Goal: Task Accomplishment & Management: Use online tool/utility

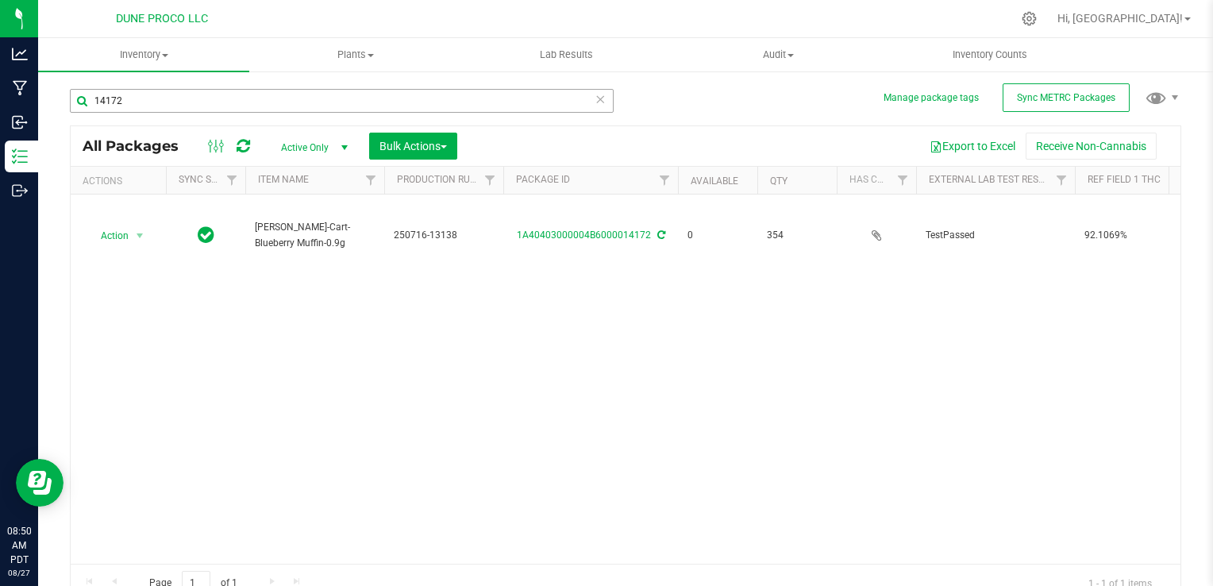
scroll to position [15, 0]
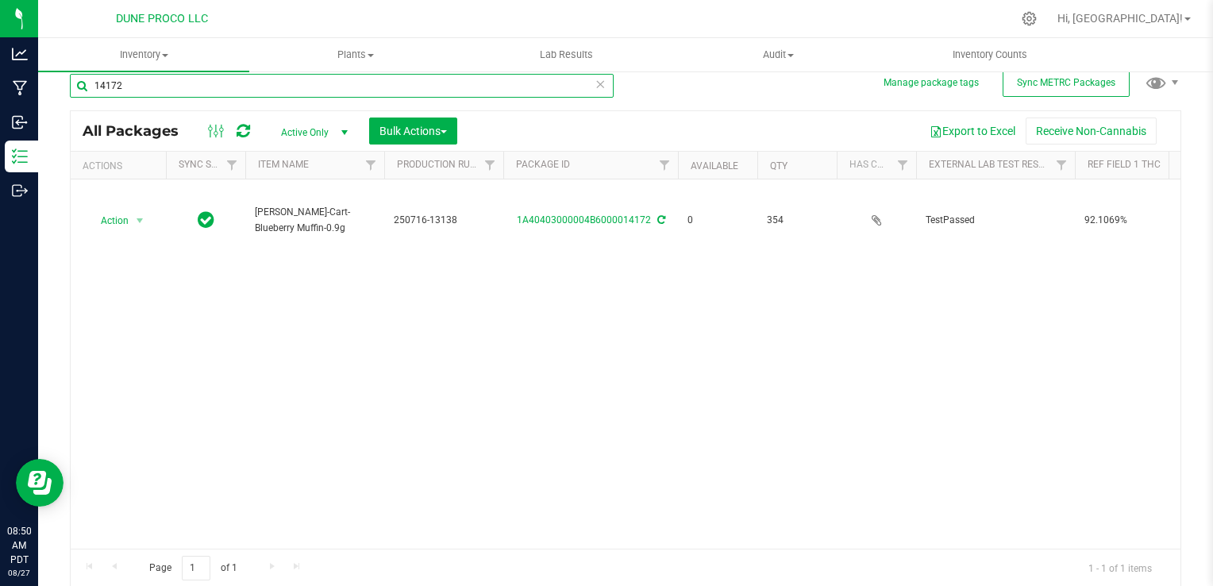
click at [274, 86] on input "14172" at bounding box center [342, 86] width 544 height 24
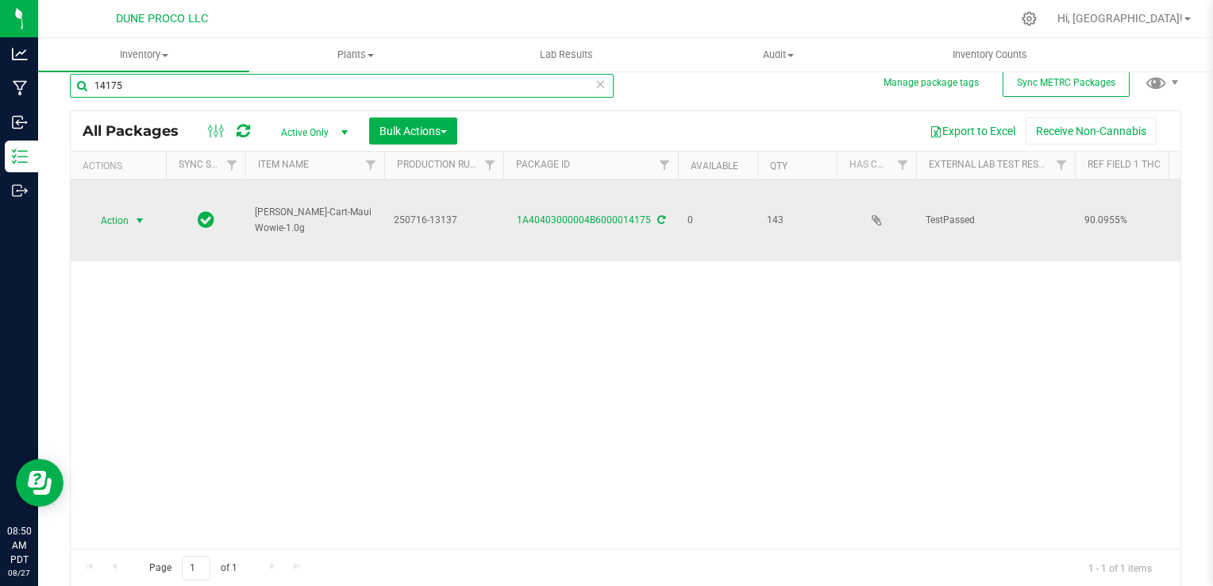
type input "14175"
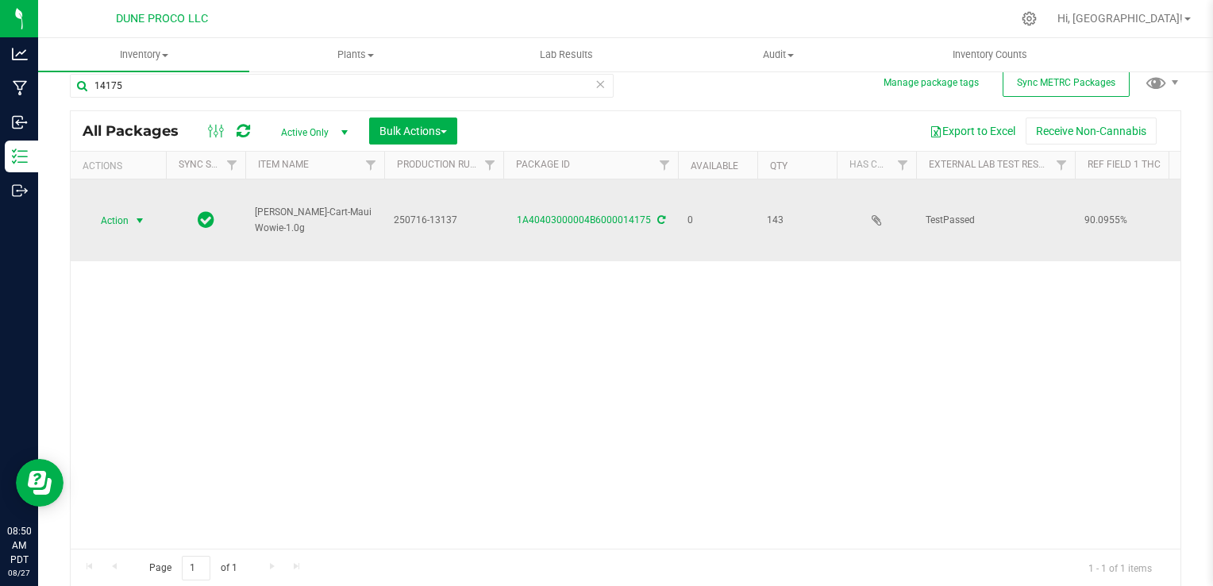
click at [139, 217] on span "select" at bounding box center [139, 220] width 13 height 13
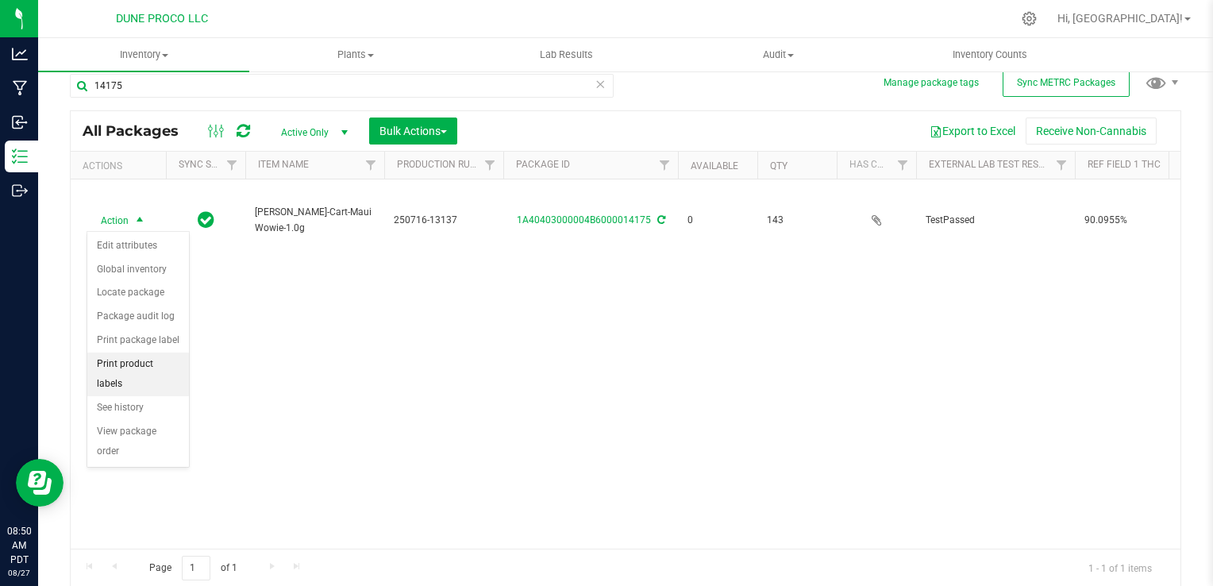
click at [163, 359] on li "Print product labels" at bounding box center [138, 374] width 102 height 44
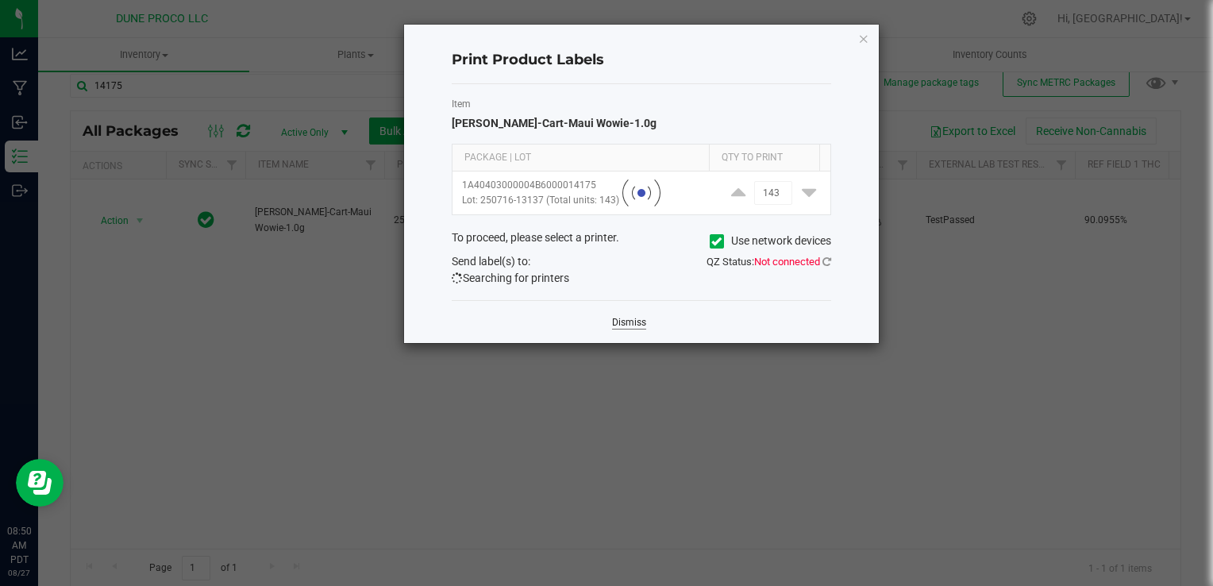
click at [623, 322] on link "Dismiss" at bounding box center [629, 322] width 34 height 13
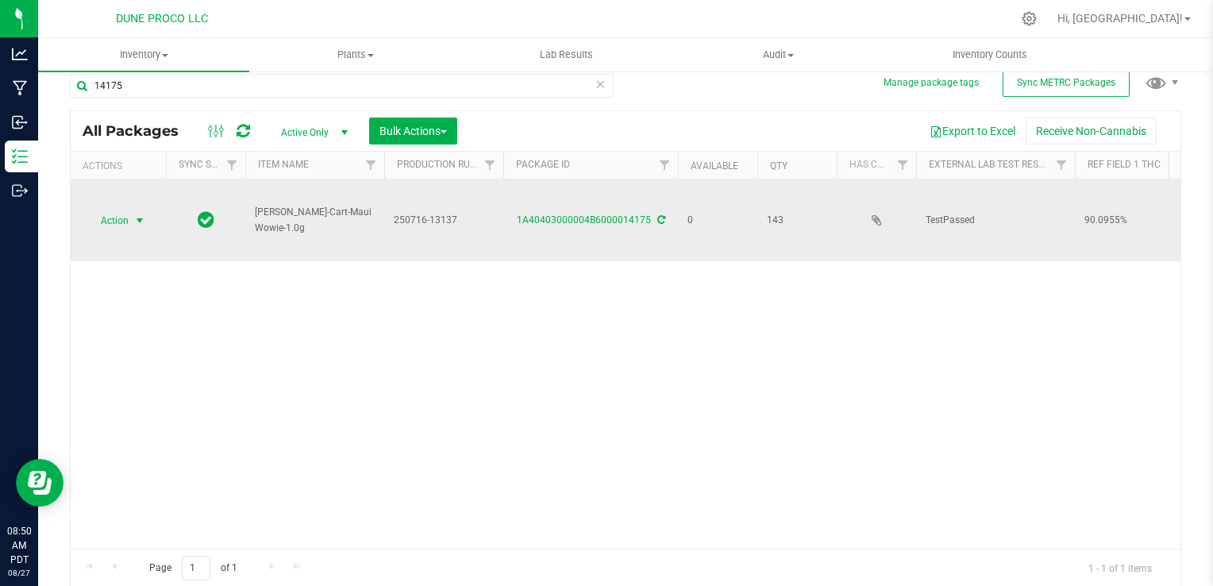
click at [119, 221] on span "Action" at bounding box center [107, 220] width 43 height 22
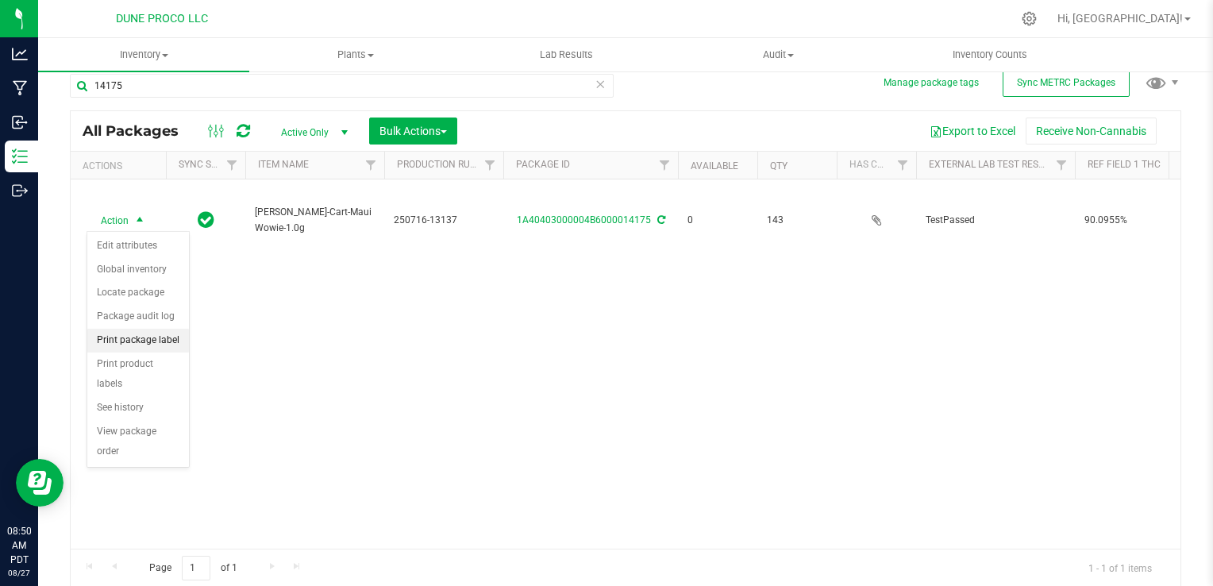
drag, startPoint x: 170, startPoint y: 336, endPoint x: 174, endPoint y: 329, distance: 8.2
click at [170, 335] on li "Print package label" at bounding box center [138, 341] width 102 height 24
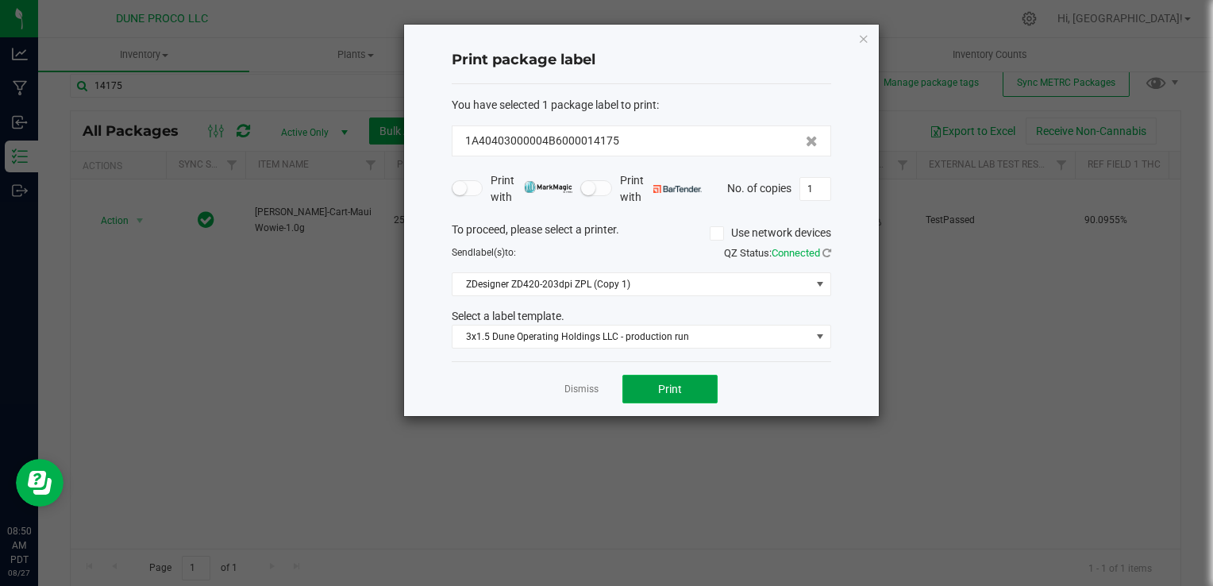
click at [694, 399] on button "Print" at bounding box center [669, 389] width 95 height 29
